Goal: Transaction & Acquisition: Subscribe to service/newsletter

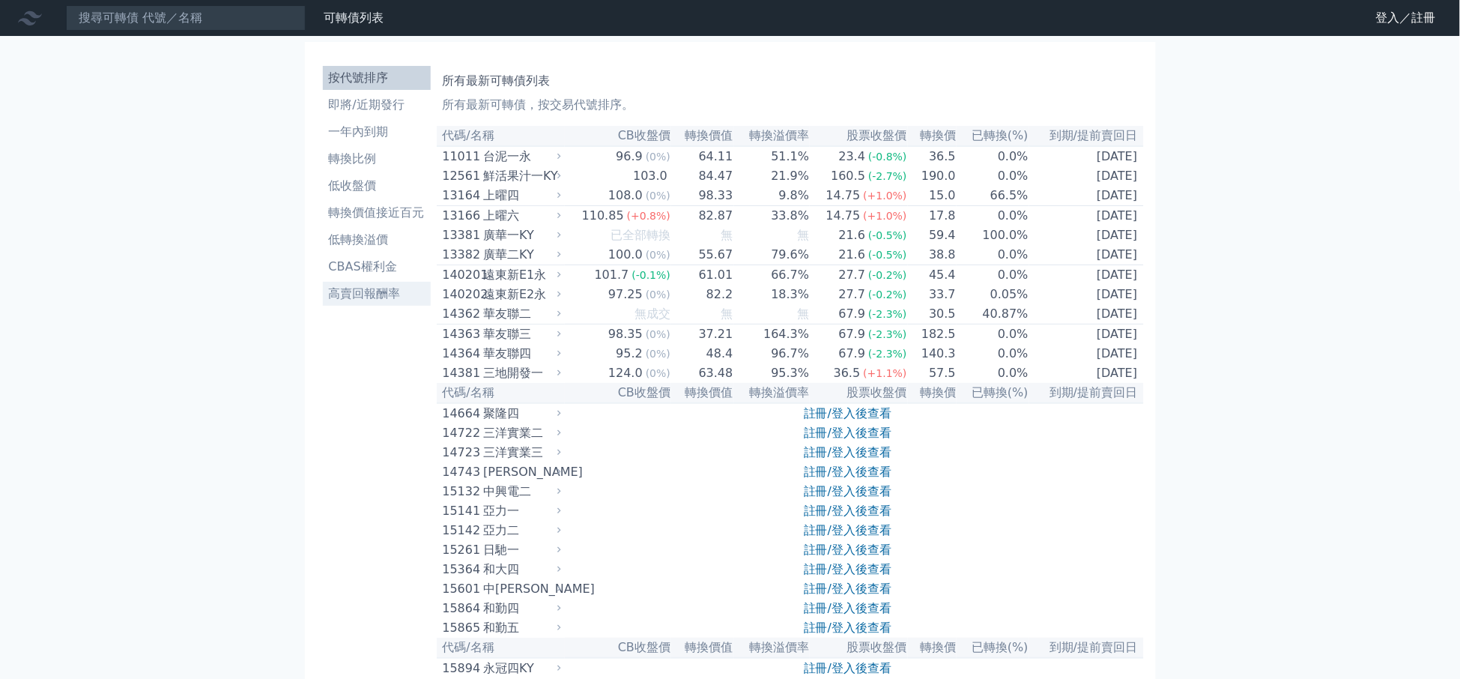
click at [360, 303] on link "高賣回報酬率" at bounding box center [377, 294] width 108 height 24
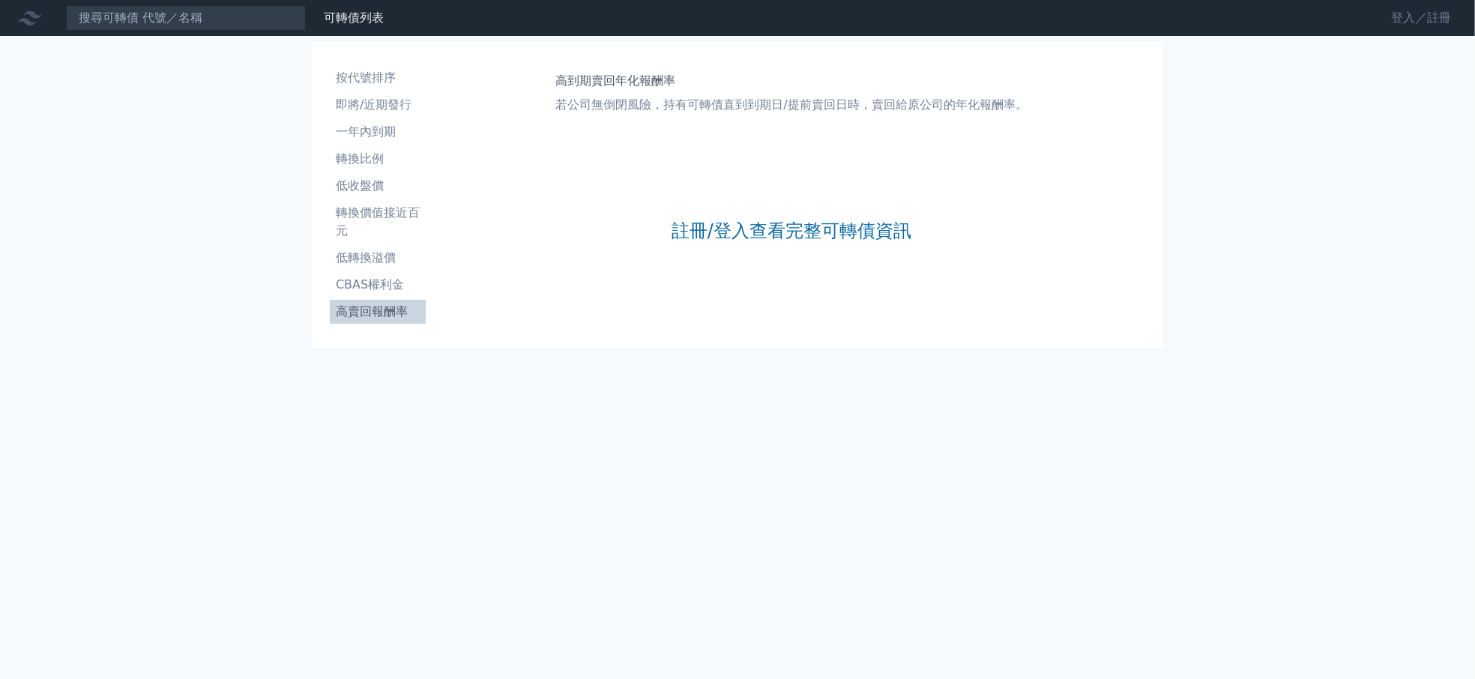
click at [1402, 20] on link "登入／註冊" at bounding box center [1421, 18] width 84 height 24
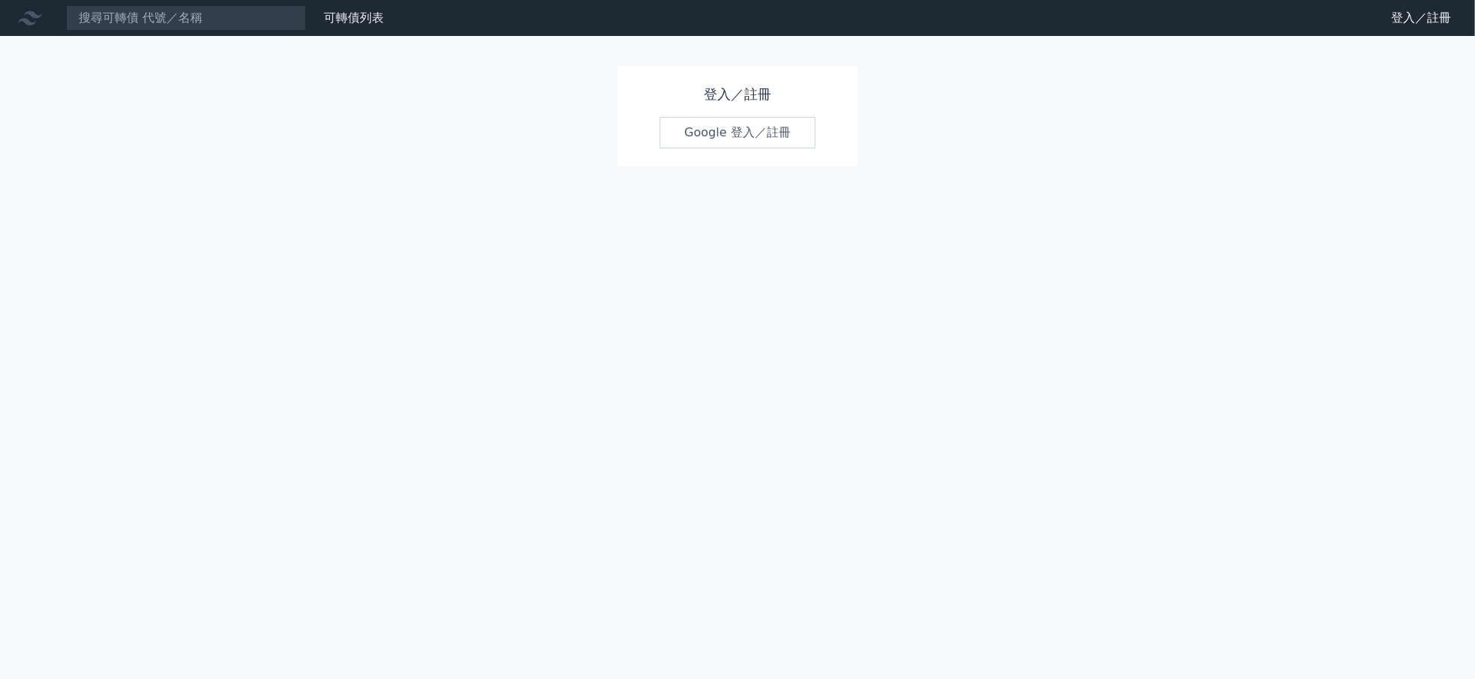
click at [738, 136] on link "Google 登入／註冊" at bounding box center [737, 132] width 156 height 31
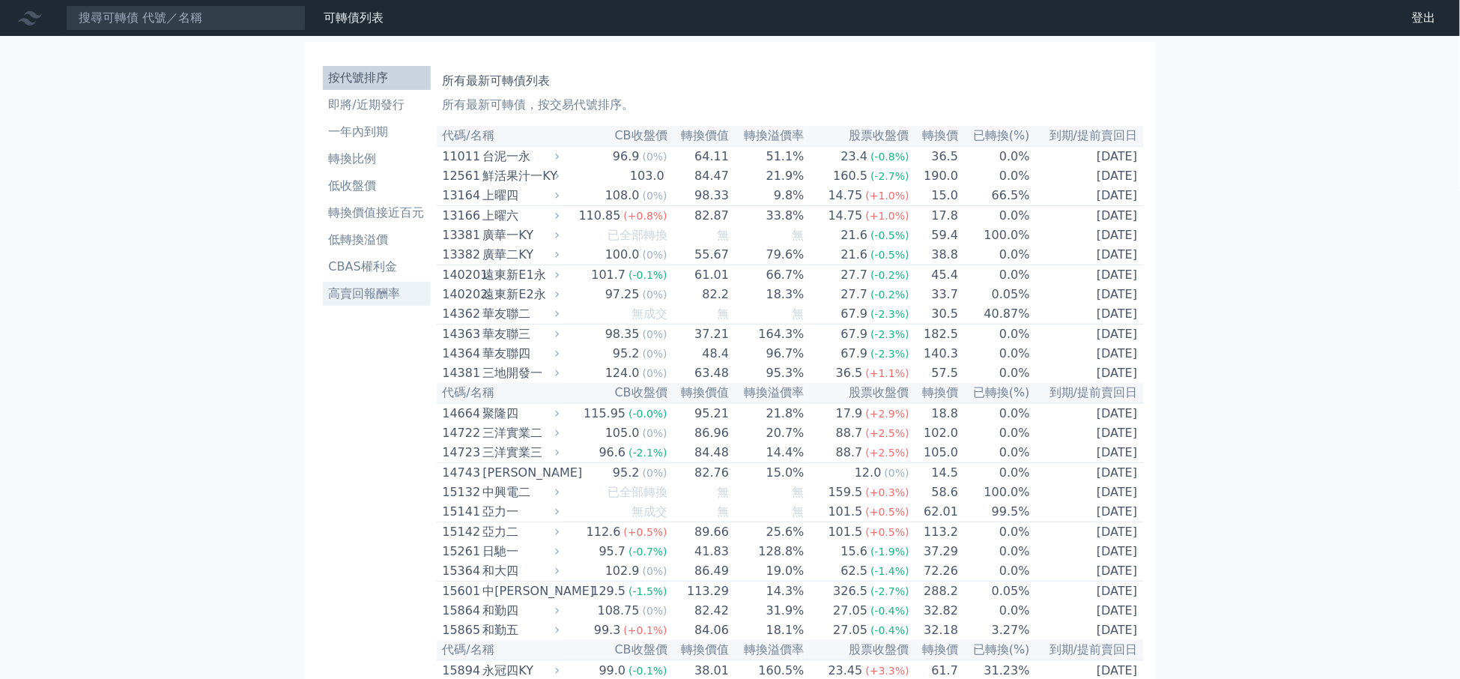
click at [381, 294] on li "高賣回報酬率" at bounding box center [377, 294] width 108 height 18
